Goal: Check status

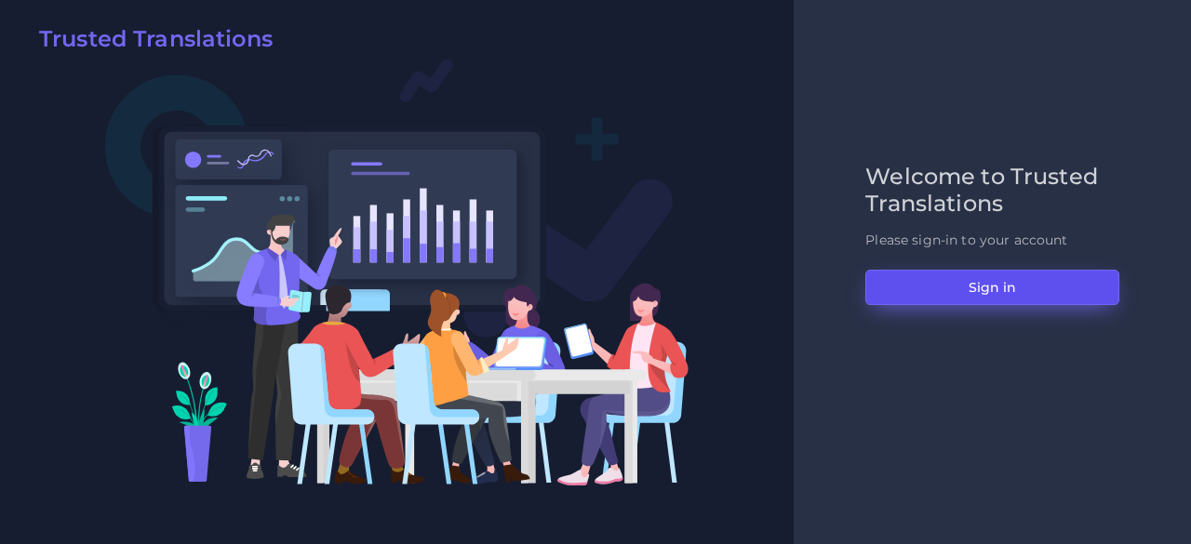
click at [903, 280] on button "Sign in" at bounding box center [993, 287] width 254 height 35
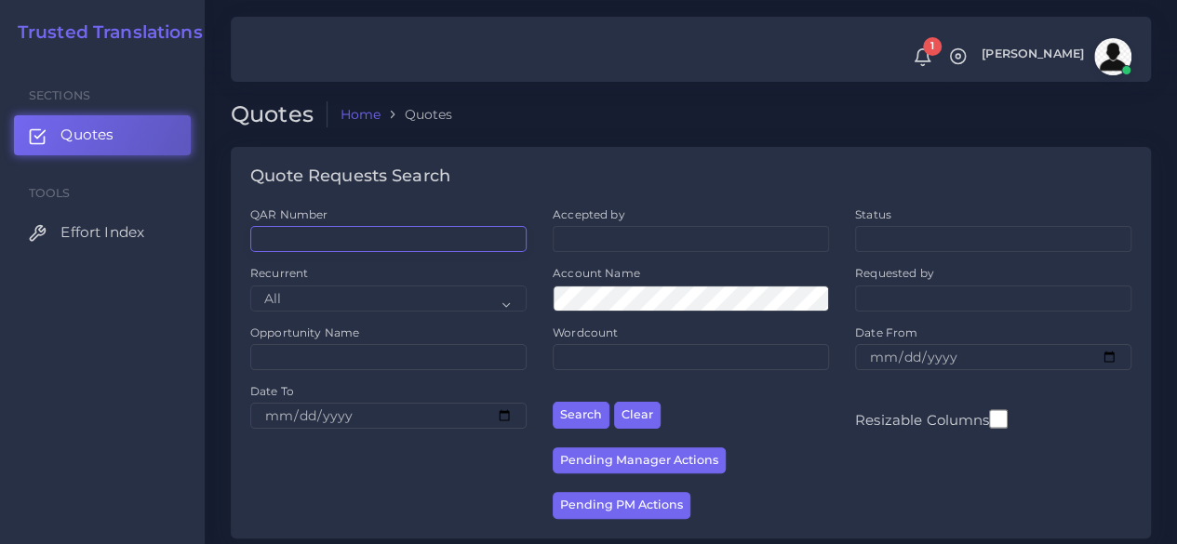
click at [292, 235] on input "QAR Number" at bounding box center [388, 239] width 276 height 26
paste input "QAR118417"
type input "QAR118417"
click at [553, 402] on button "Search" at bounding box center [581, 415] width 57 height 27
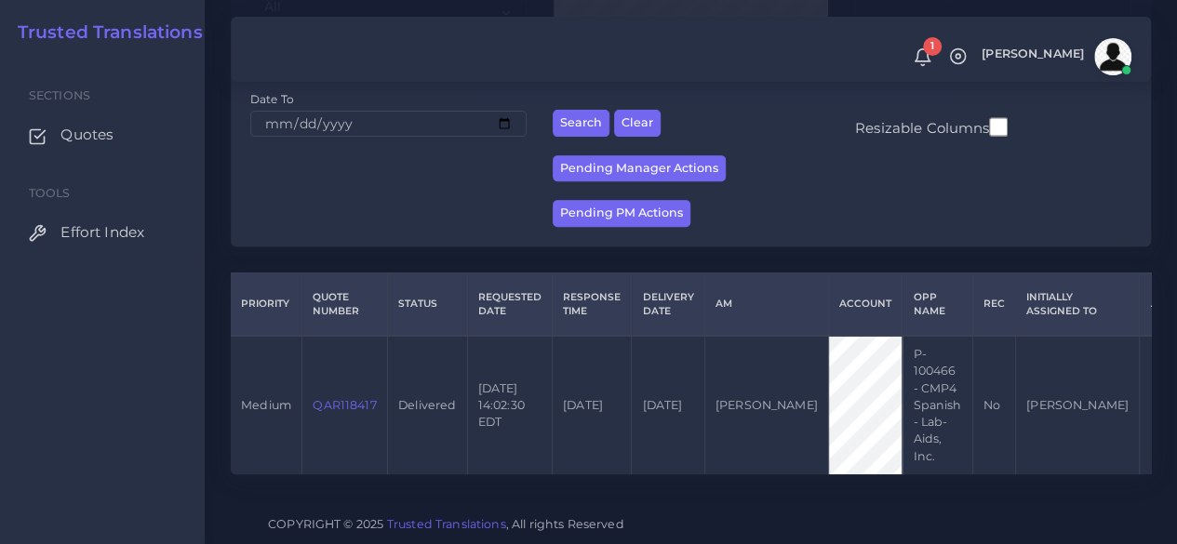
scroll to position [305, 0]
click at [338, 398] on link "QAR118417" at bounding box center [344, 405] width 63 height 14
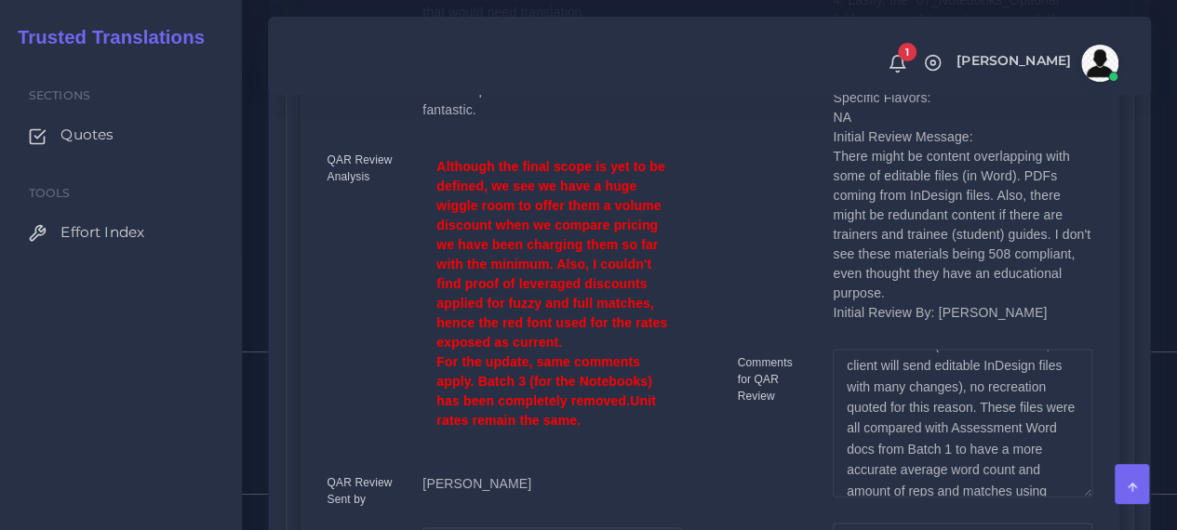
scroll to position [93, 0]
